Goal: Check status: Check status

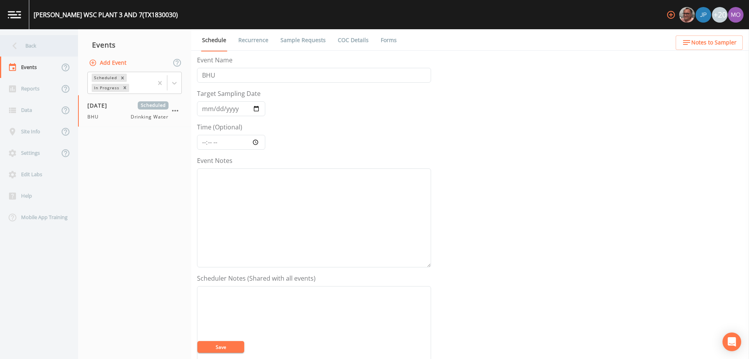
click at [24, 45] on div "Back" at bounding box center [35, 45] width 70 height 21
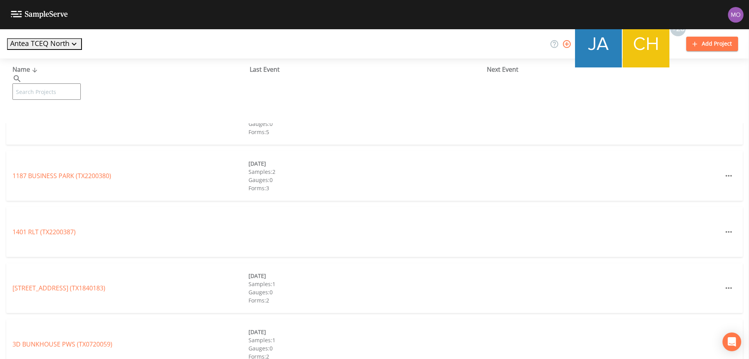
click at [51, 84] on input "text" at bounding box center [46, 92] width 68 height 16
paste input "TX1160066"
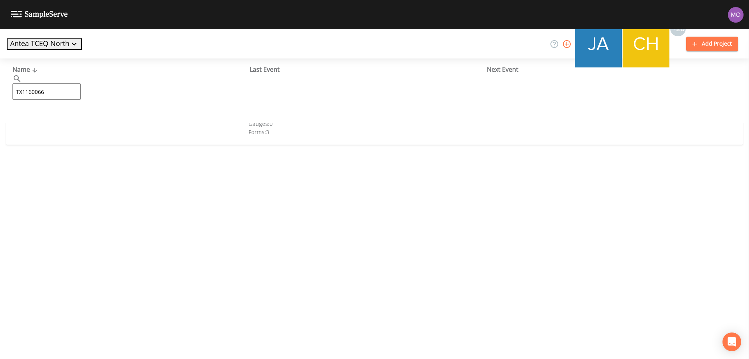
type input "TX1160066"
click at [73, 120] on link "[PERSON_NAME][GEOGRAPHIC_DATA] (TX1160066)" at bounding box center [74, 120] width 125 height 9
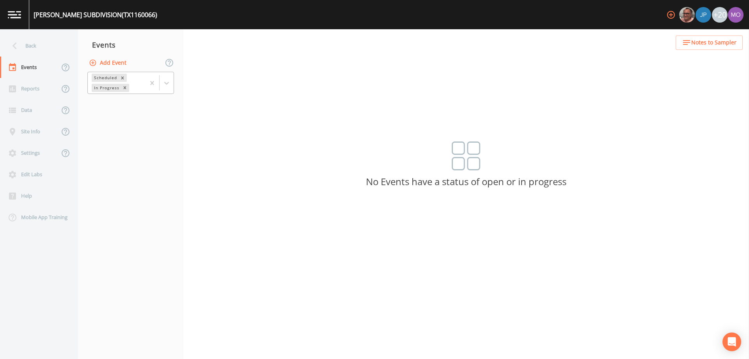
click at [99, 82] on div "Scheduled" at bounding box center [105, 78] width 27 height 8
click at [104, 98] on div "Completed" at bounding box center [130, 94] width 87 height 7
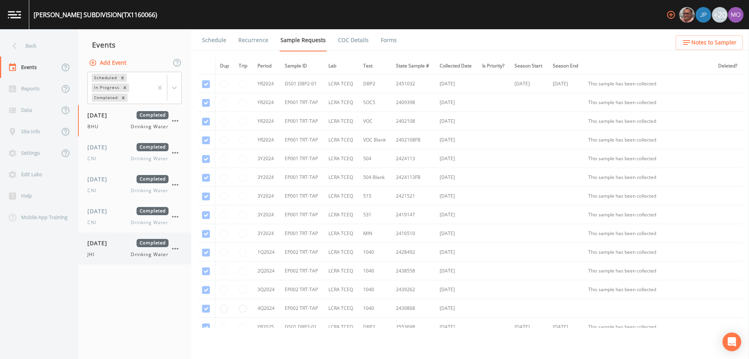
click at [108, 250] on div "[DATE] Completed JHI Drinking Water" at bounding box center [127, 248] width 81 height 19
click at [387, 41] on link "Forms" at bounding box center [389, 40] width 18 height 22
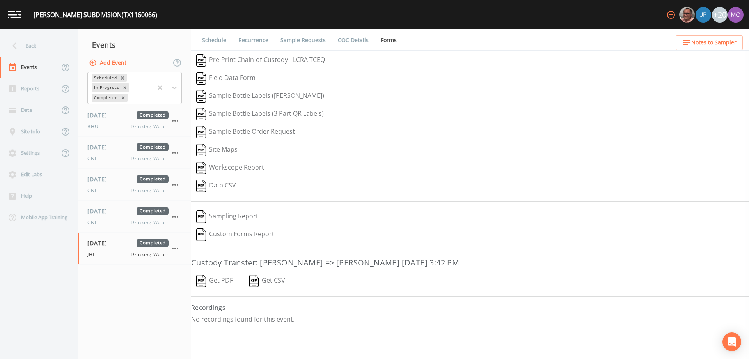
click at [203, 283] on img "button" at bounding box center [201, 281] width 10 height 12
